Goal: Find contact information: Find contact information

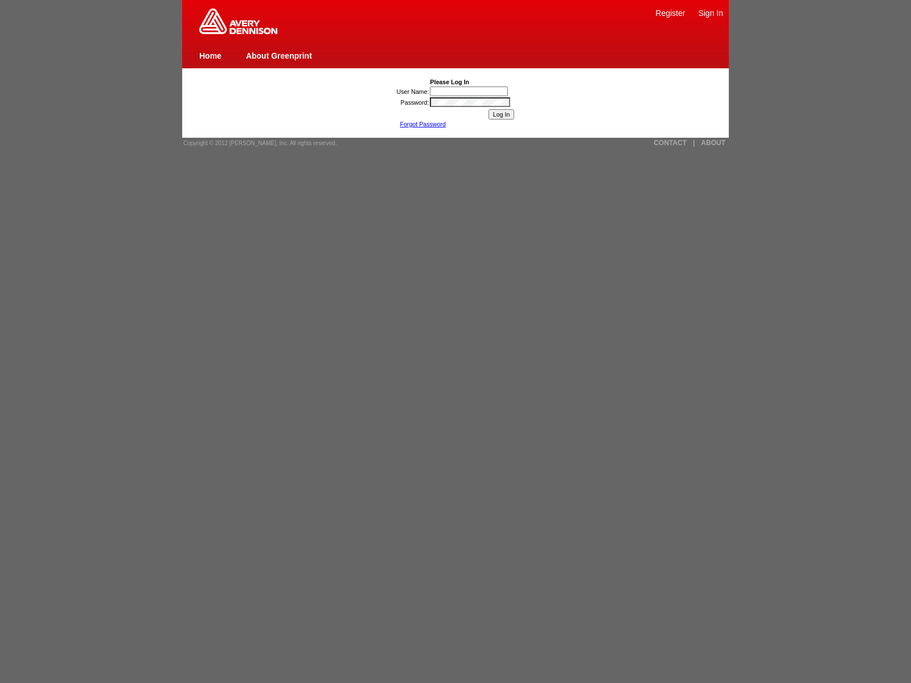
click at [670, 143] on link "CONTACT" at bounding box center [669, 143] width 33 height 8
